Goal: Complete application form

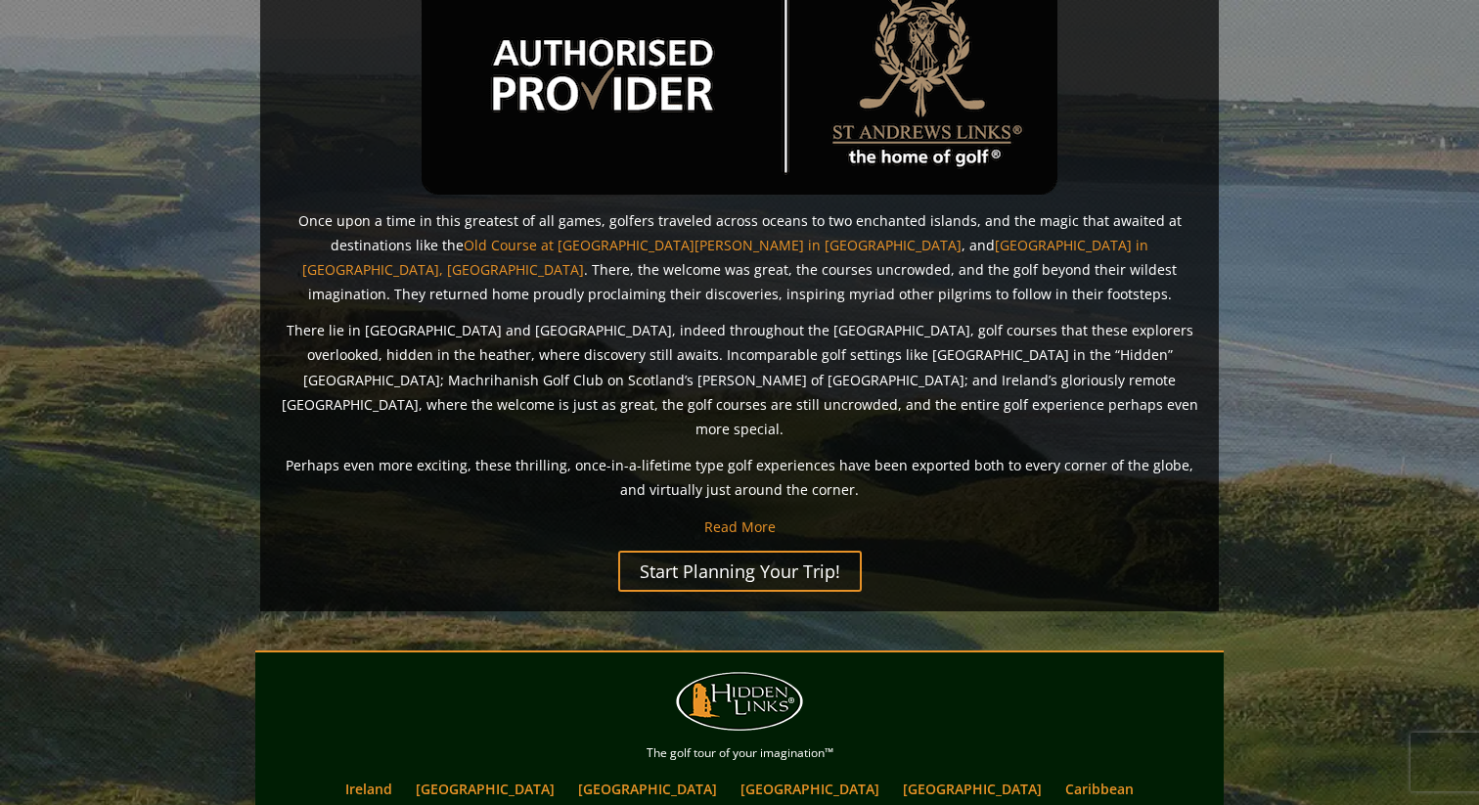
scroll to position [1345, 0]
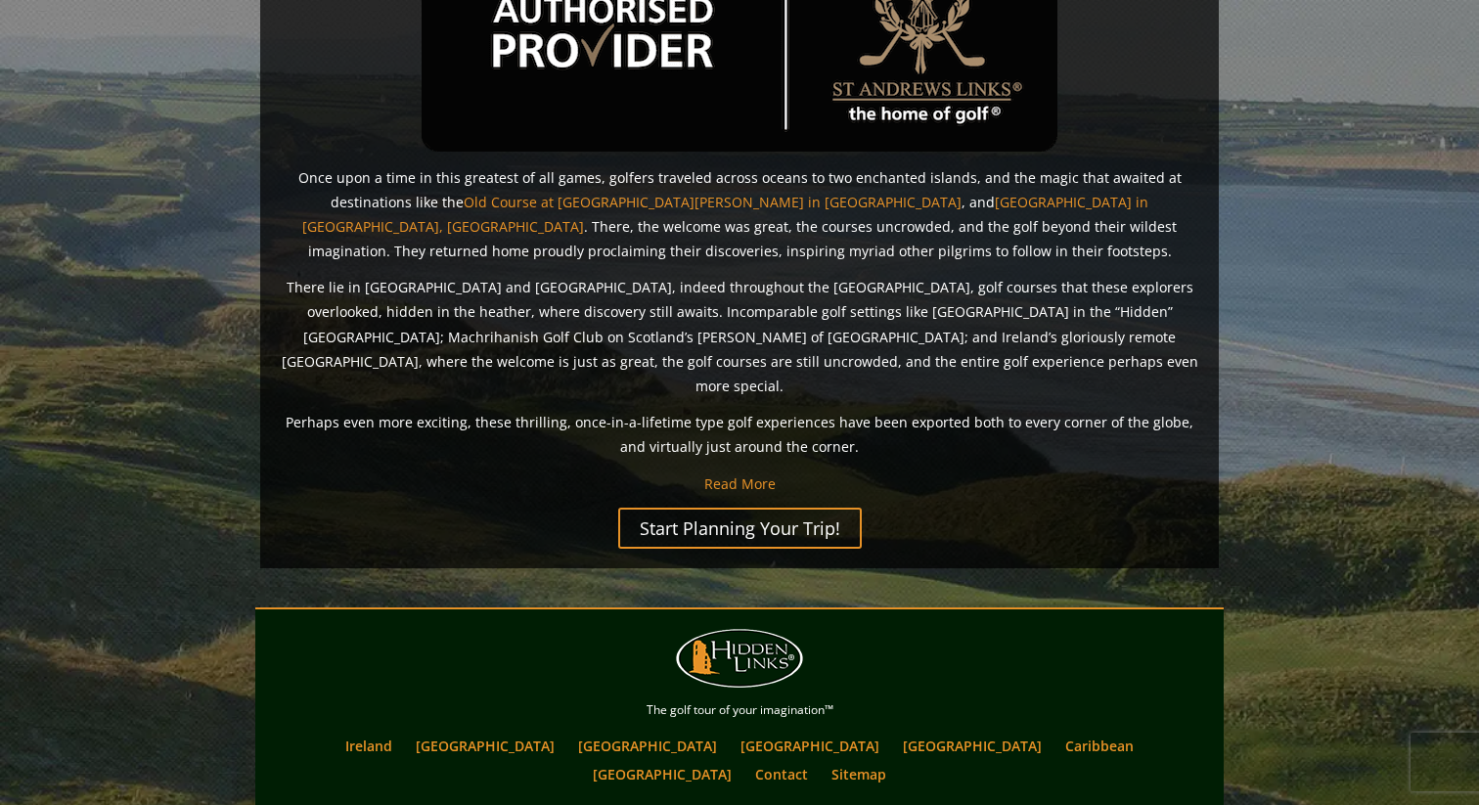
click at [814, 497] on div "Welcome to hidden links® Once upon a time in this greatest of all games, golfer…" at bounding box center [739, 128] width 959 height 882
click at [814, 508] on link "Start Planning Your Trip!" at bounding box center [740, 528] width 244 height 41
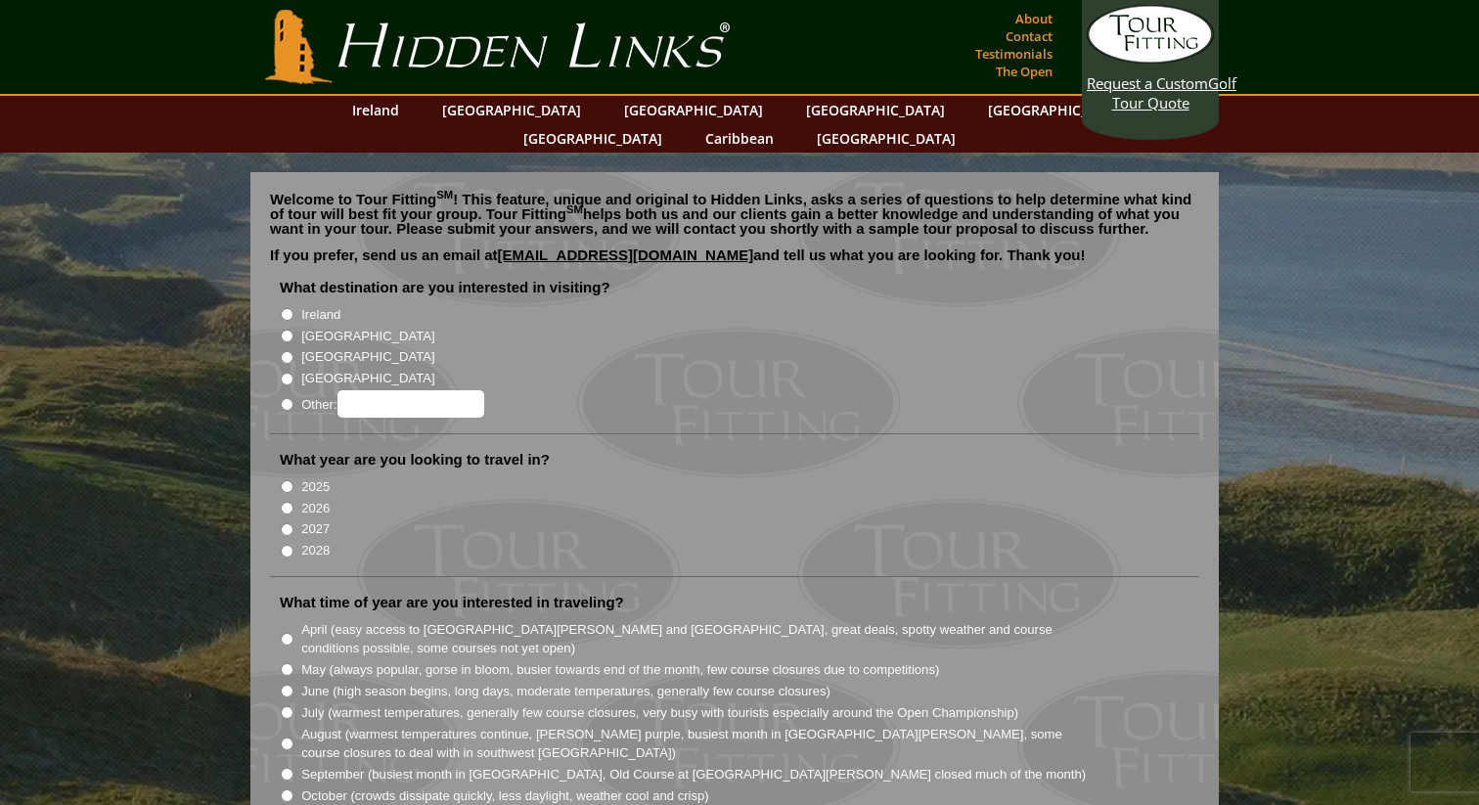
click at [320, 305] on label "Ireland" at bounding box center [320, 315] width 39 height 20
click at [294, 308] on input "Ireland" at bounding box center [287, 314] width 13 height 13
radio input "true"
click at [309, 499] on label "2026" at bounding box center [315, 509] width 28 height 20
click at [294, 502] on input "2026" at bounding box center [287, 508] width 13 height 13
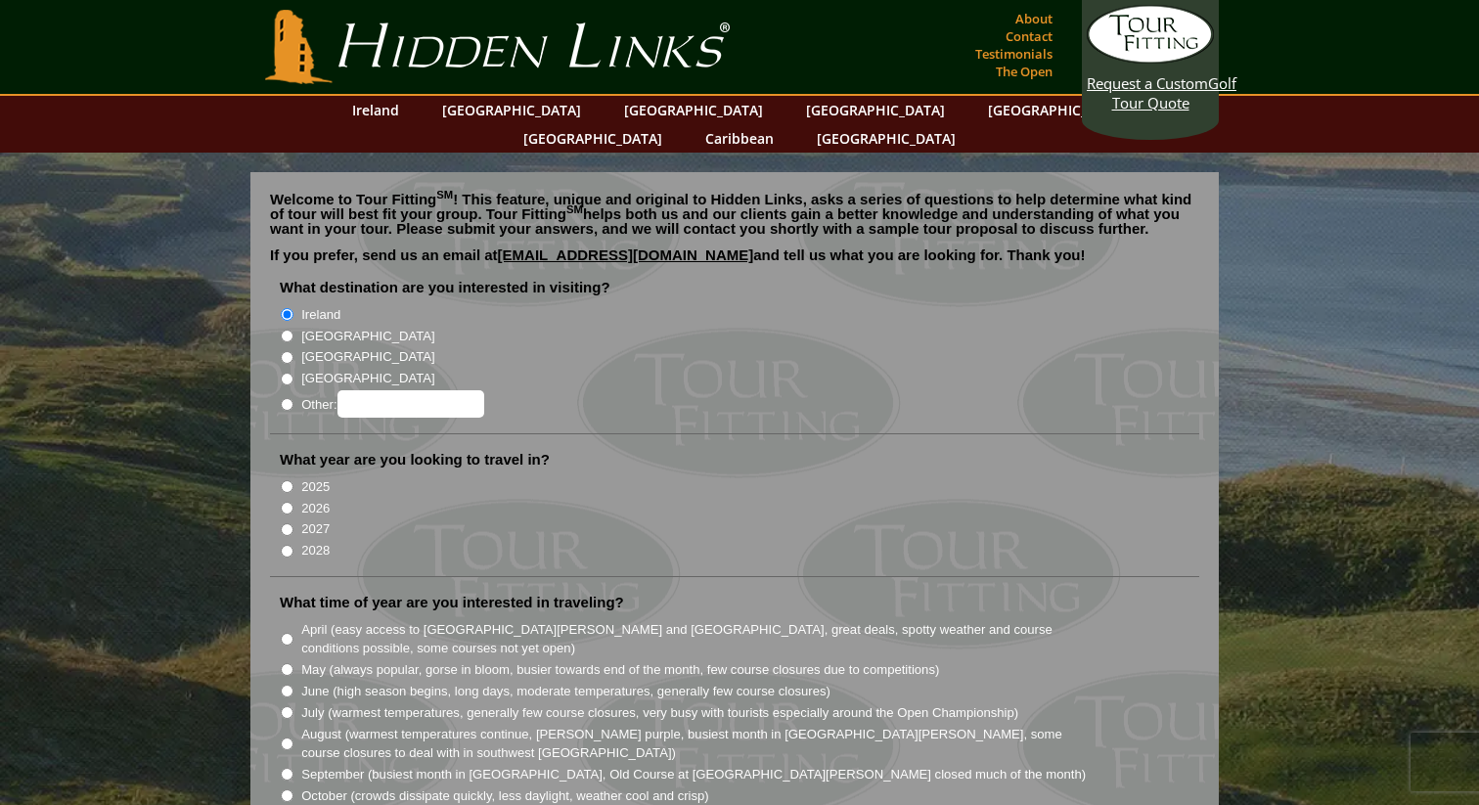
radio input "true"
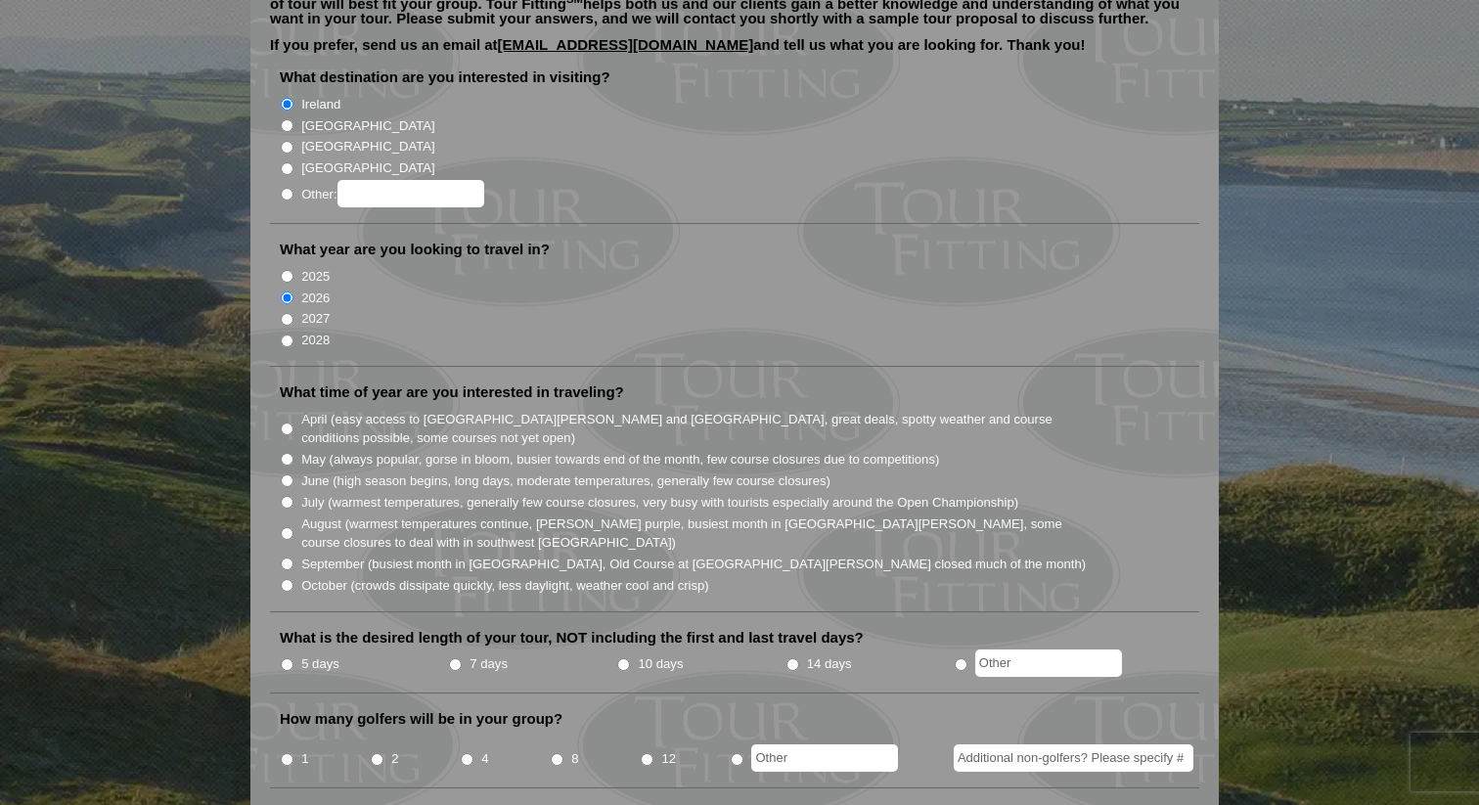
scroll to position [216, 0]
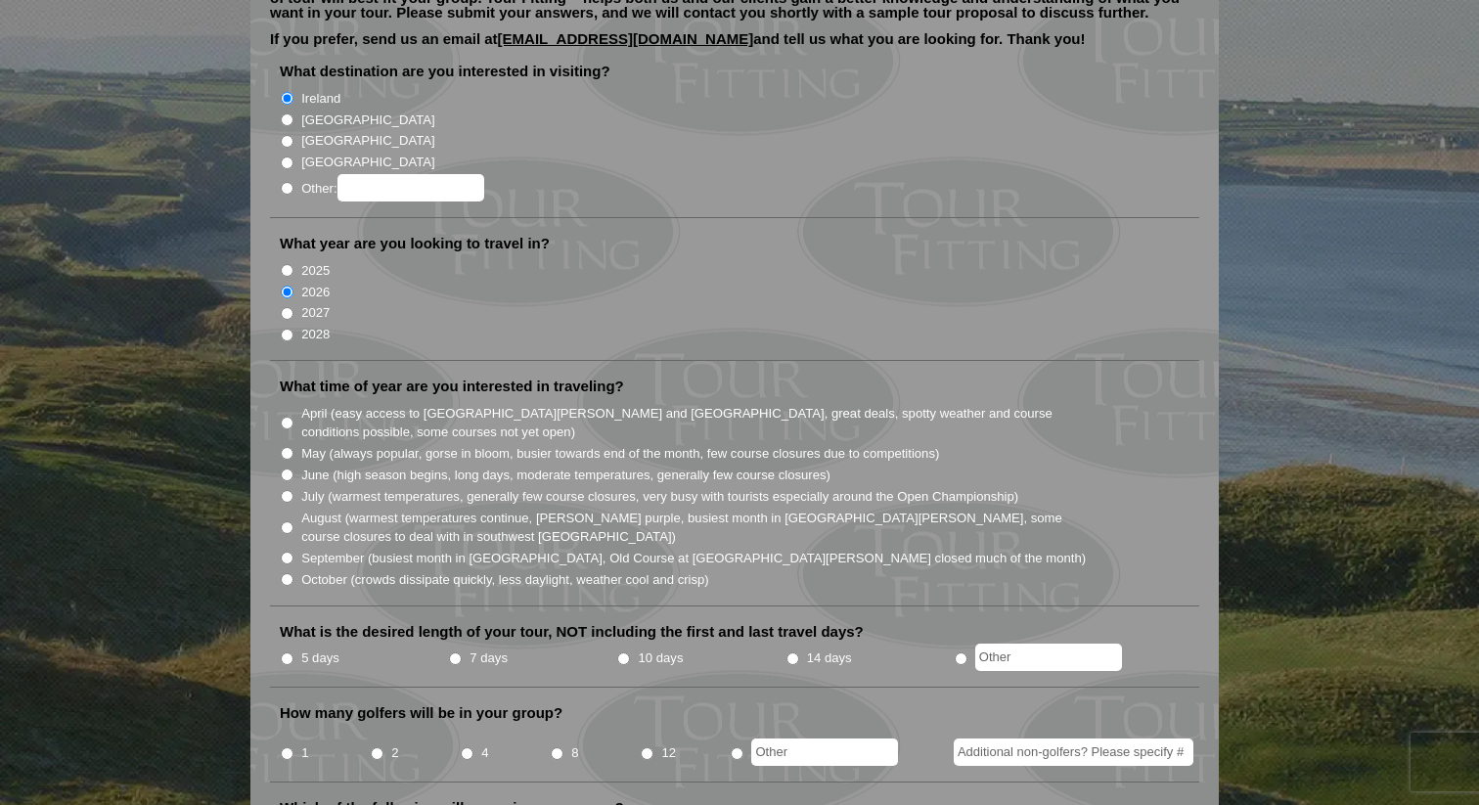
click at [333, 404] on label "April (easy access to St. Andrews and Ballybunion, great deals, spotty weather …" at bounding box center [694, 423] width 787 height 38
click at [294, 417] on input "April (easy access to St. Andrews and Ballybunion, great deals, spotty weather …" at bounding box center [287, 423] width 13 height 13
radio input "true"
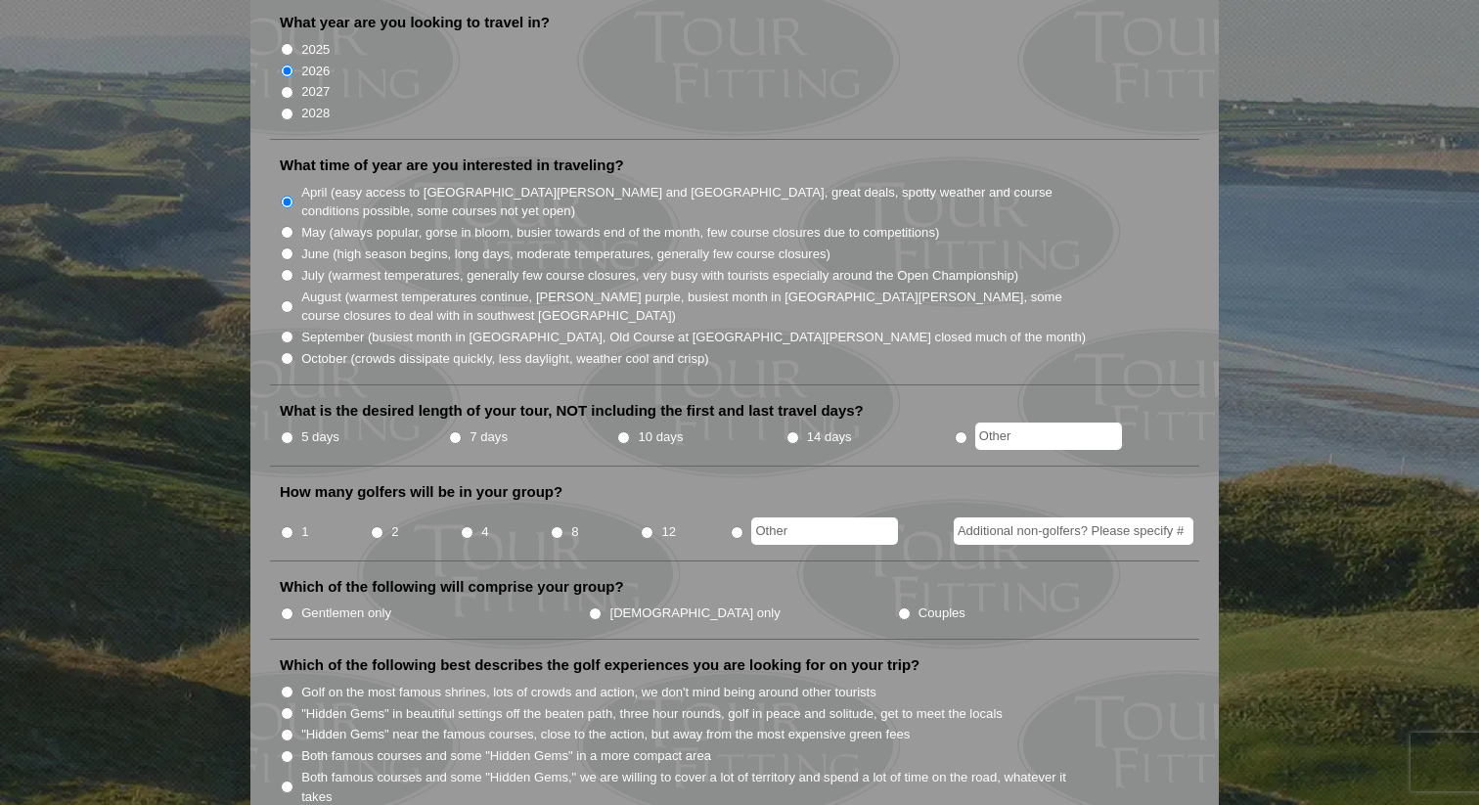
scroll to position [475, 0]
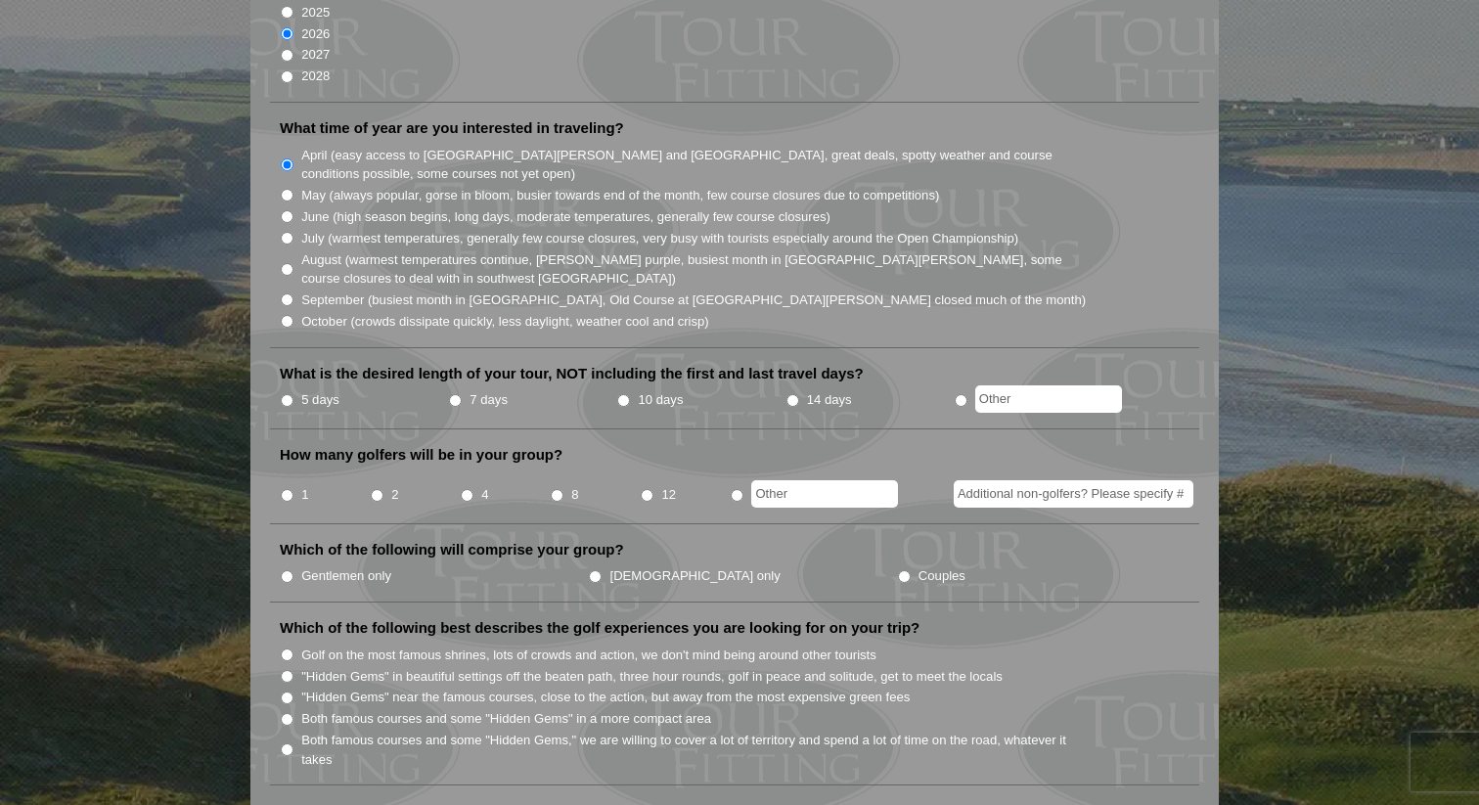
click at [301, 390] on label "5 days" at bounding box center [320, 400] width 38 height 20
click at [294, 394] on input "5 days" at bounding box center [287, 400] width 13 height 13
radio input "true"
click at [379, 489] on input "2" at bounding box center [377, 495] width 13 height 13
radio input "true"
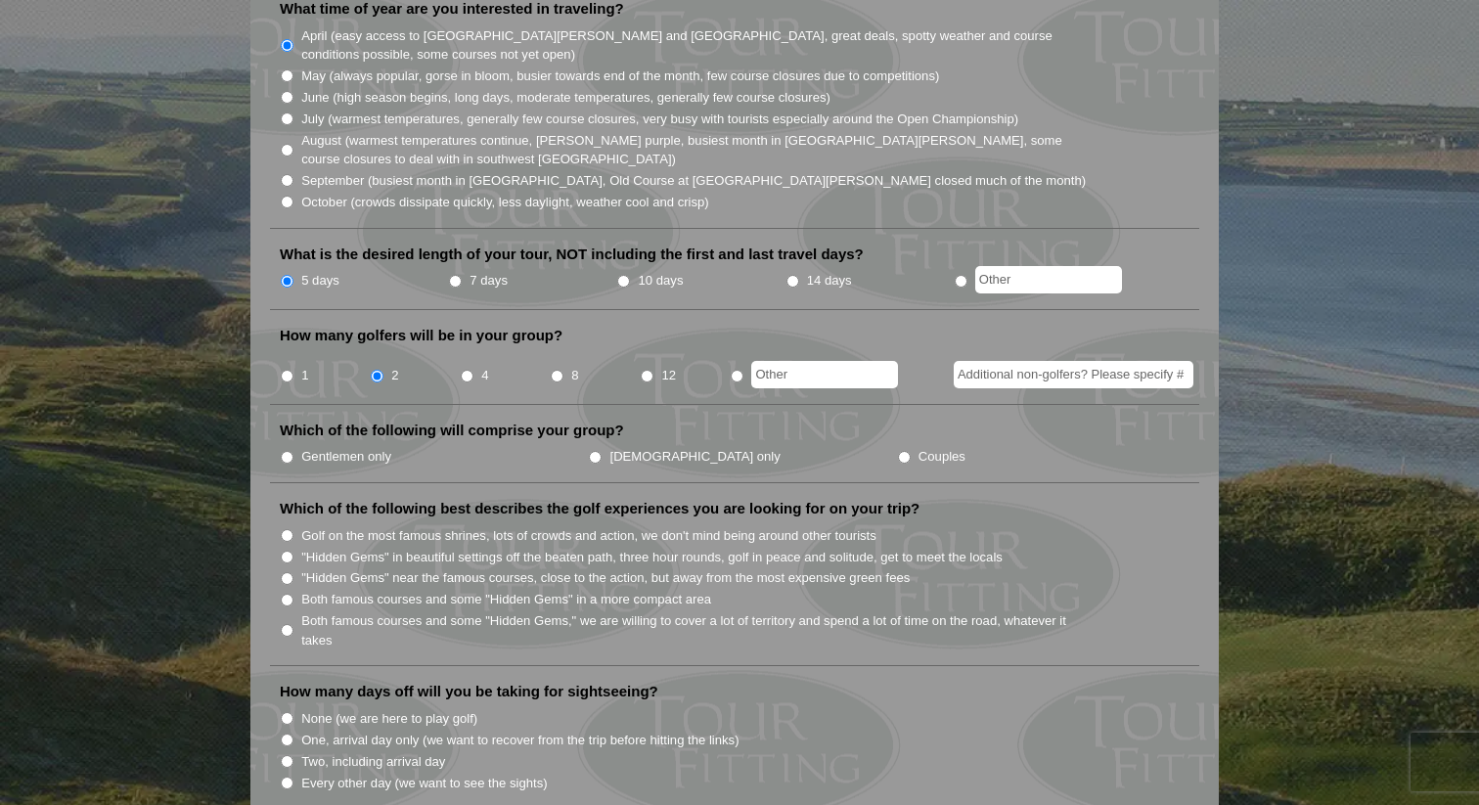
scroll to position [602, 0]
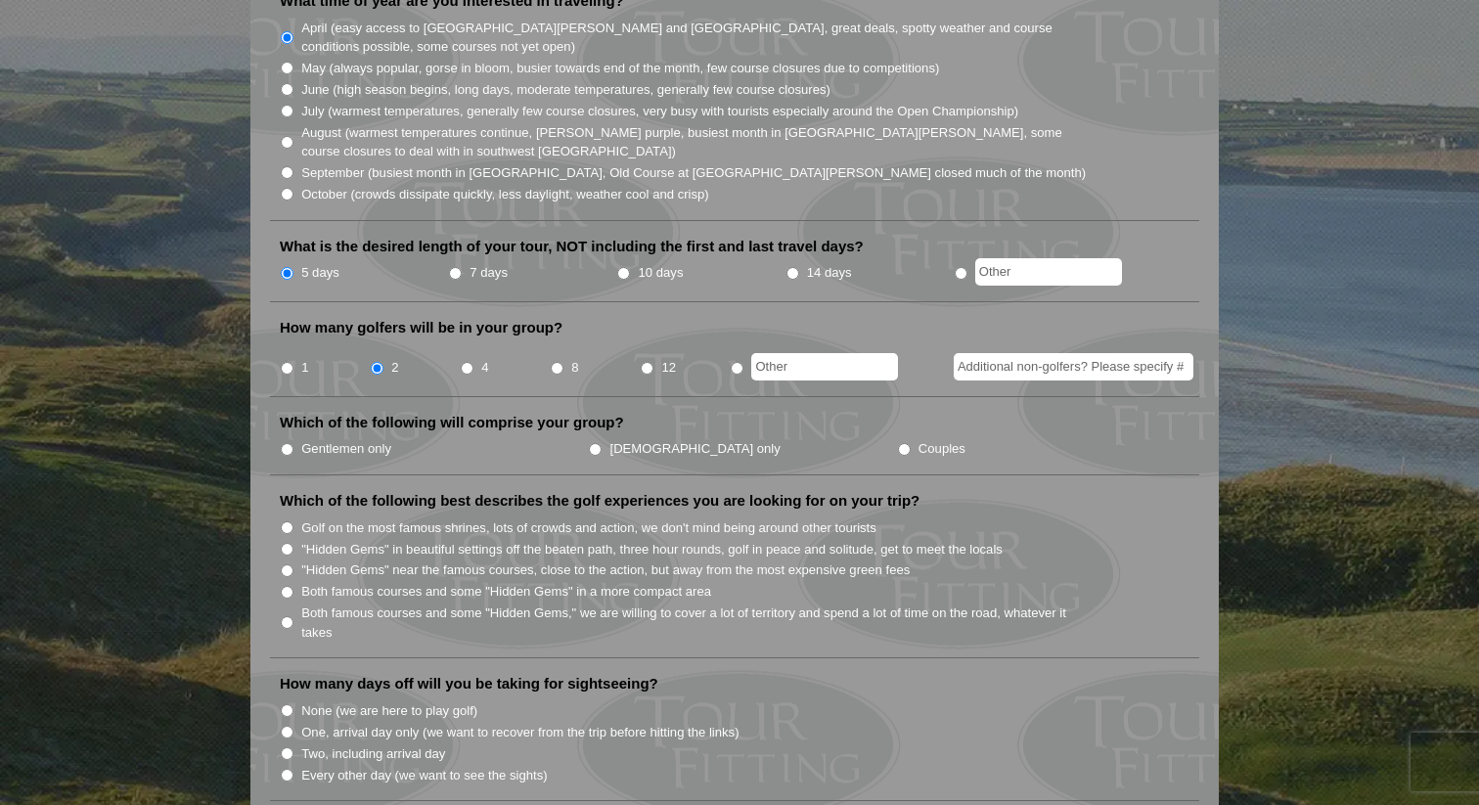
click at [1047, 353] on input "Additional non-golfers? Please specify #" at bounding box center [1074, 366] width 240 height 27
type input "2"
click at [897, 437] on li "Couples" at bounding box center [1051, 448] width 308 height 22
click at [898, 443] on input "Couples" at bounding box center [904, 449] width 13 height 13
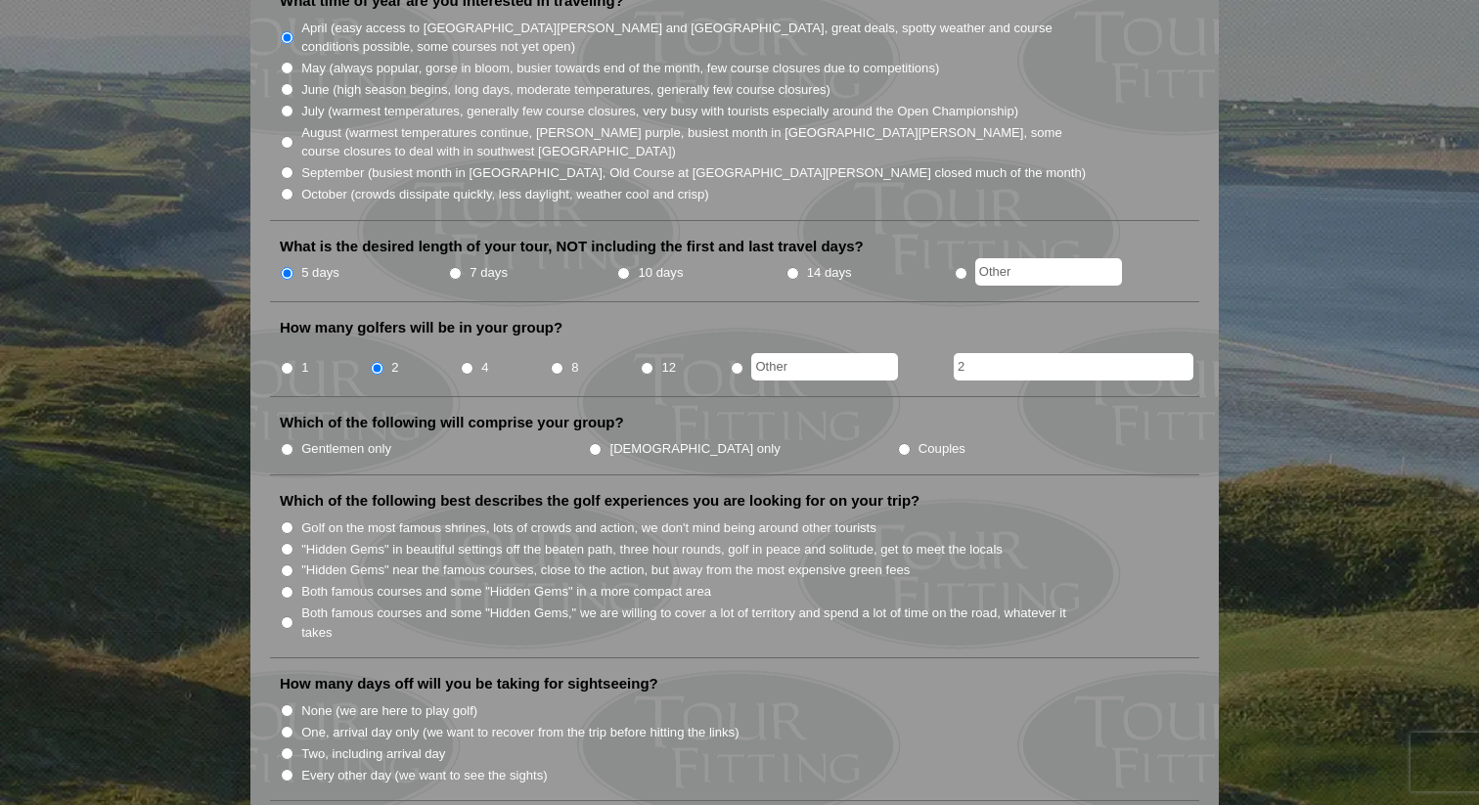
radio input "true"
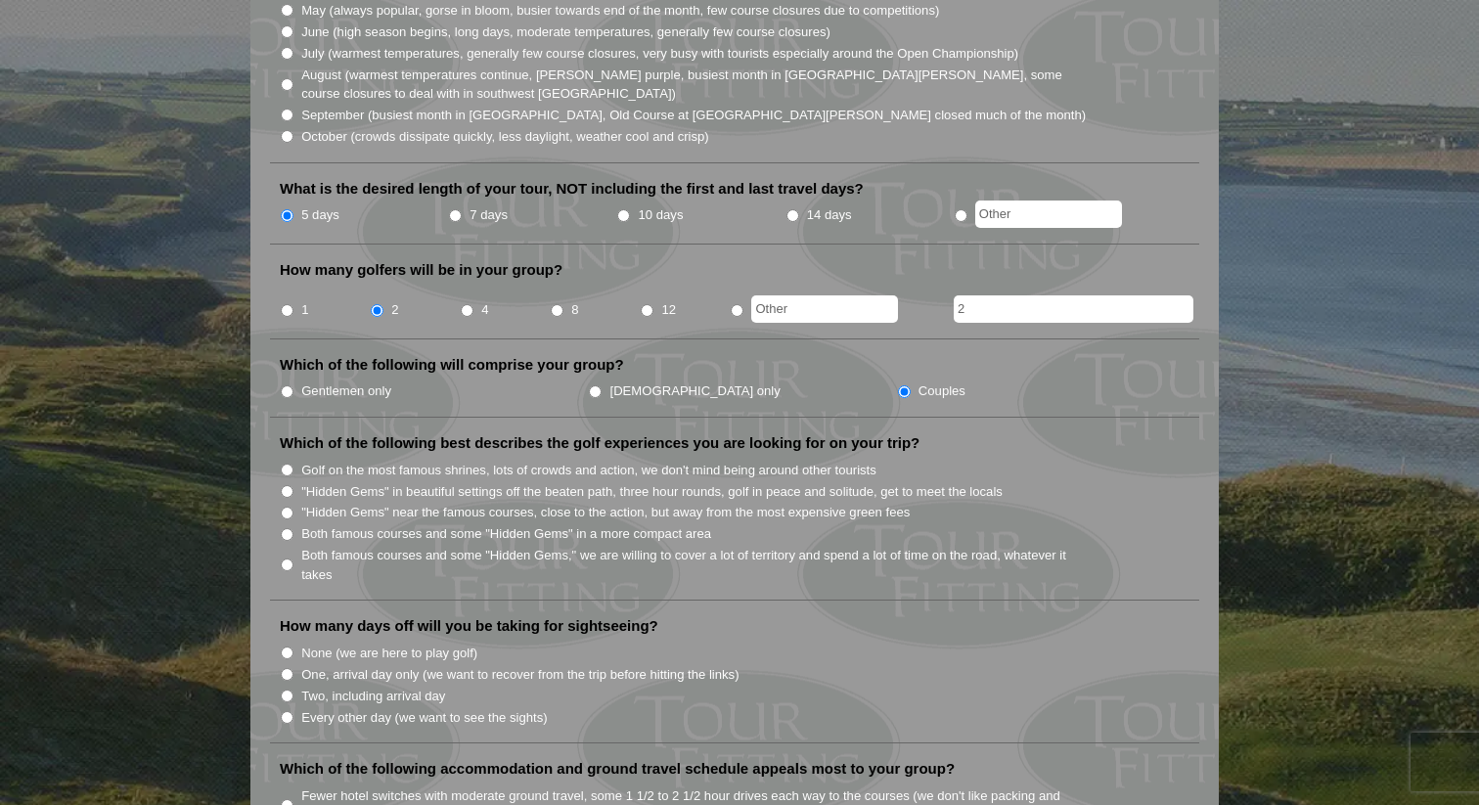
scroll to position [660, 0]
click at [584, 502] on label ""Hidden Gems" near the famous courses, close to the action, but away from the m…" at bounding box center [605, 512] width 609 height 20
click at [294, 506] on input ""Hidden Gems" near the famous courses, close to the action, but away from the m…" at bounding box center [287, 512] width 13 height 13
radio input "true"
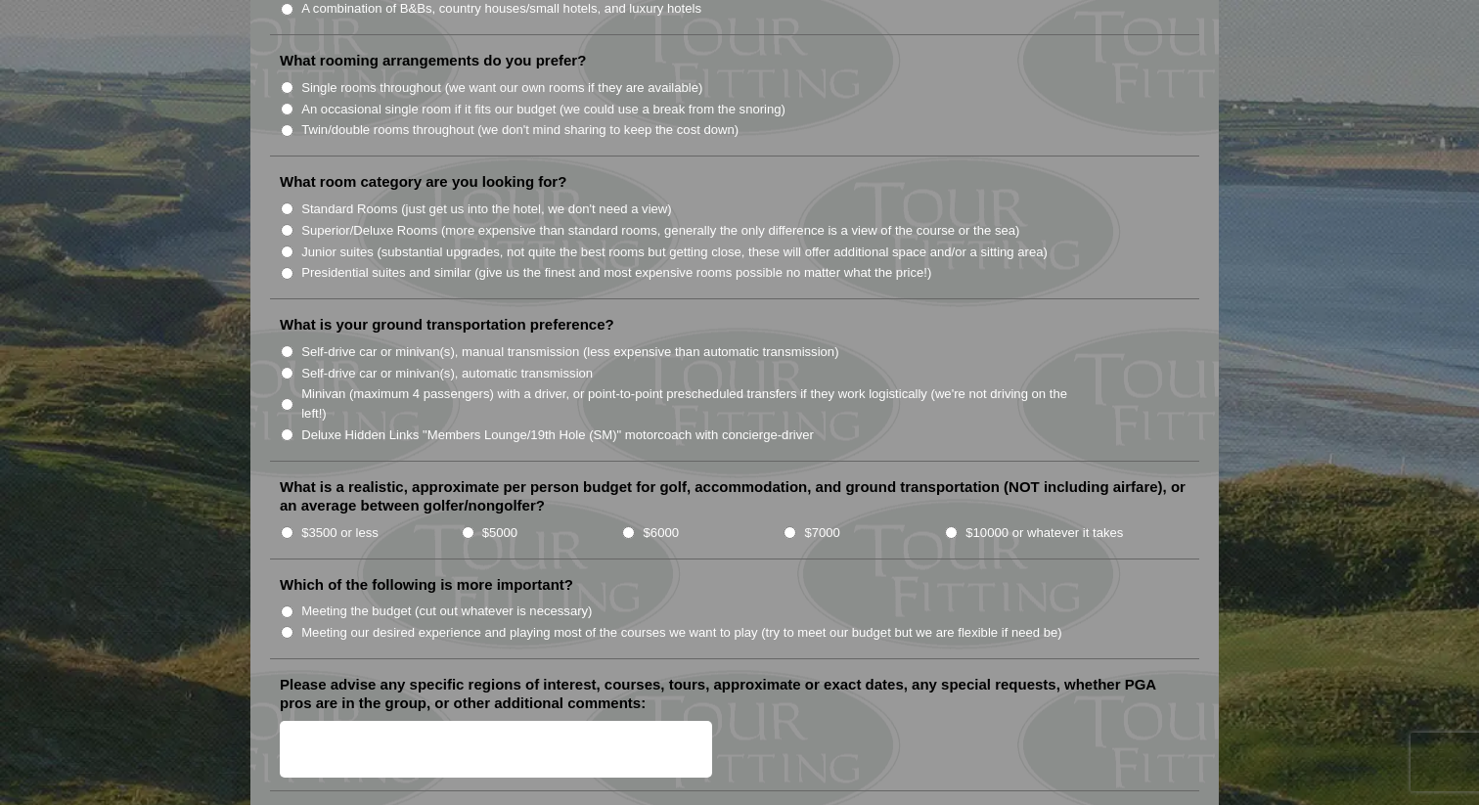
scroll to position [1836, 0]
